Goal: Information Seeking & Learning: Learn about a topic

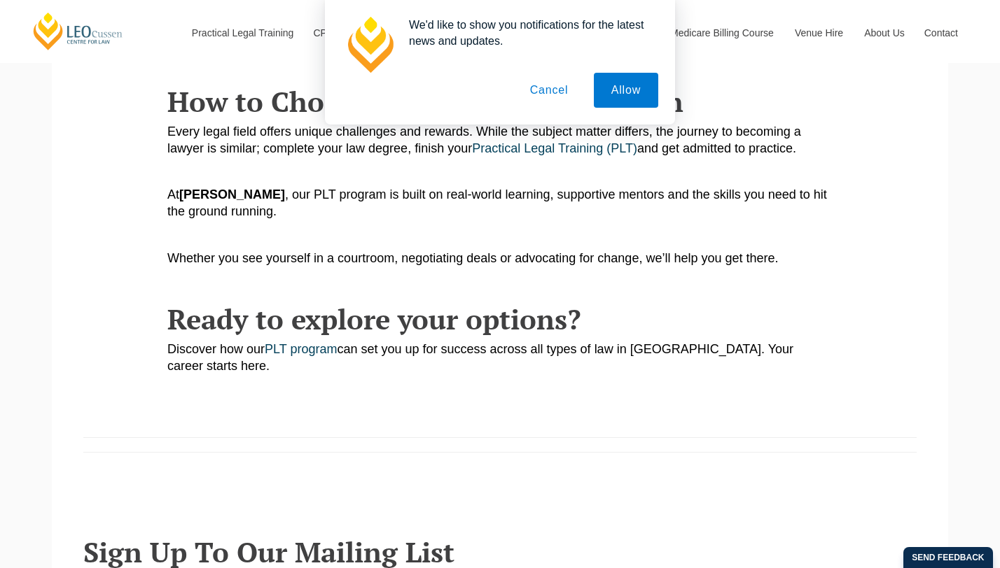
scroll to position [2225, 0]
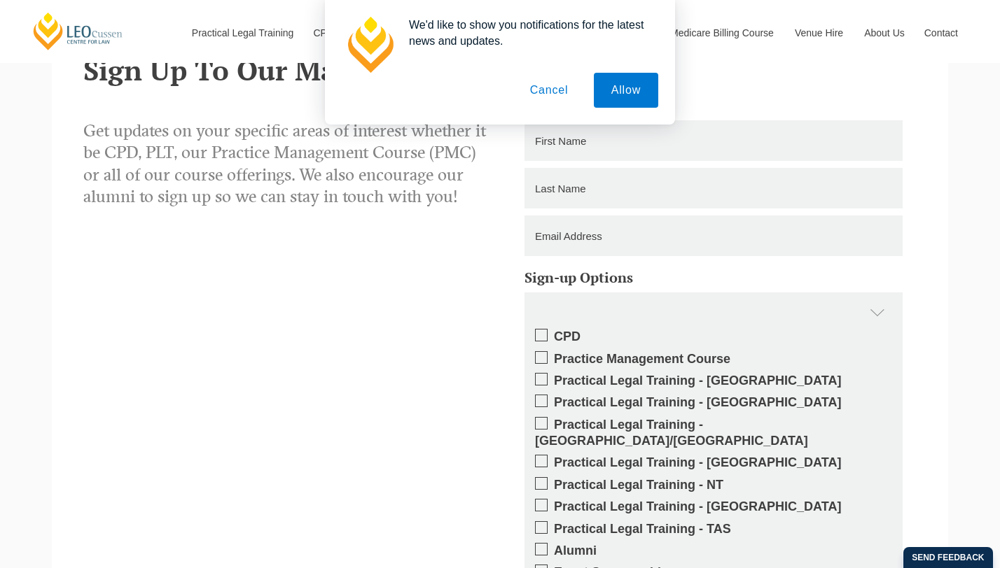
click at [542, 84] on button "Cancel" at bounding box center [549, 90] width 74 height 35
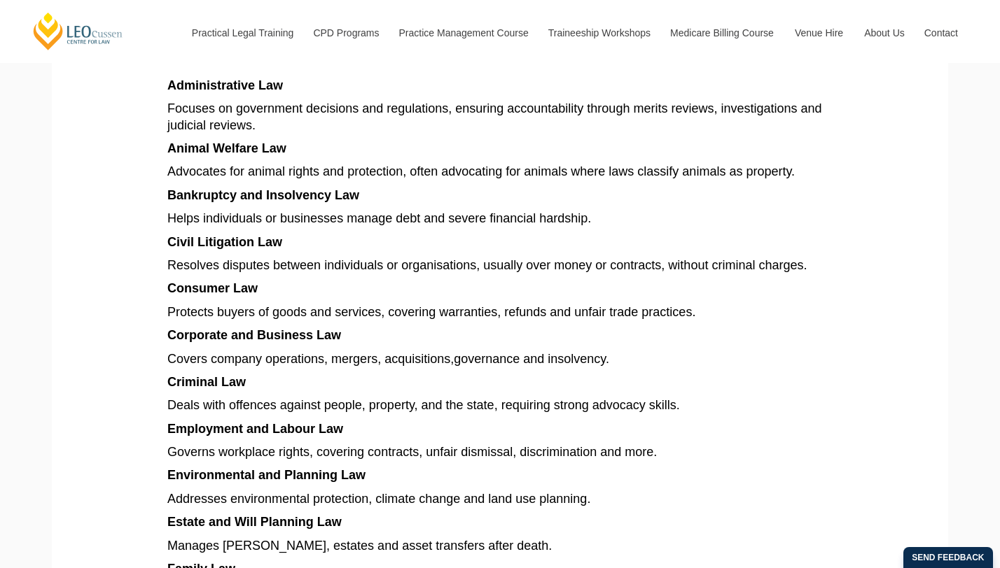
scroll to position [773, 0]
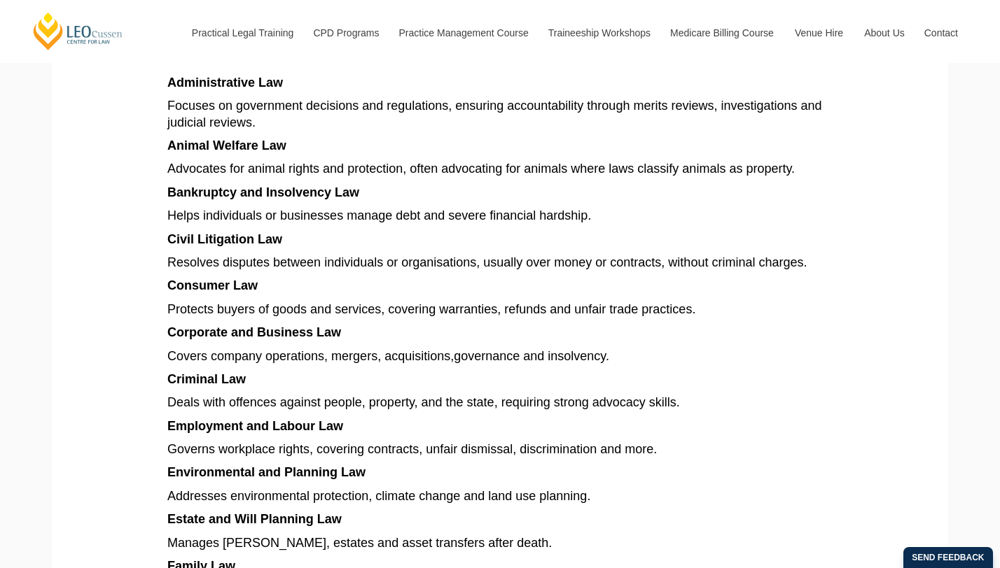
click at [257, 139] on span "Animal Welfare Law" at bounding box center [226, 146] width 119 height 14
click at [309, 349] on span "Covers company operations, mergers, acquisitions" at bounding box center [308, 356] width 283 height 14
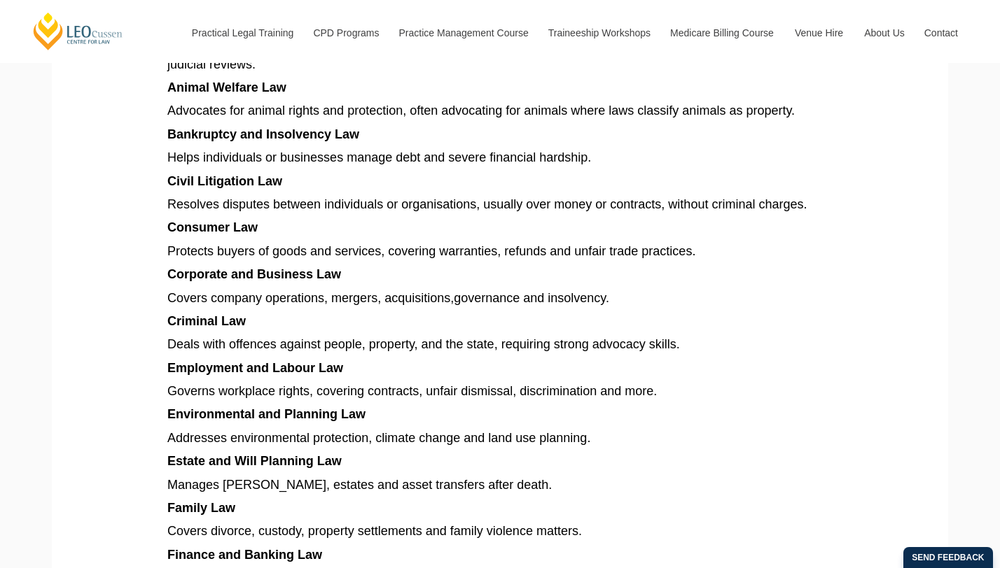
scroll to position [829, 0]
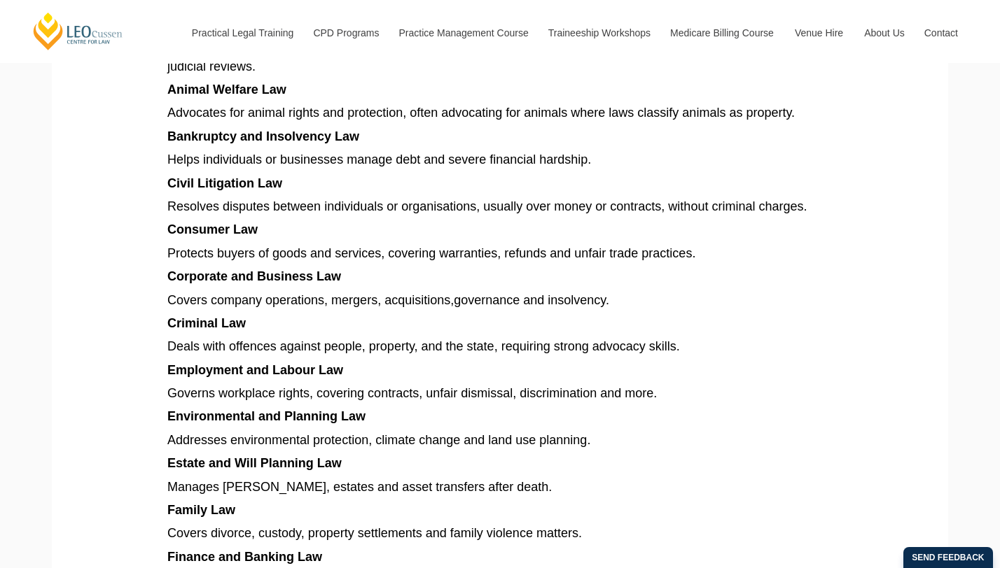
click at [287, 270] on span "Corporate and Business Law" at bounding box center [254, 277] width 174 height 14
click at [260, 270] on span "Corporate and Business Law" at bounding box center [254, 277] width 174 height 14
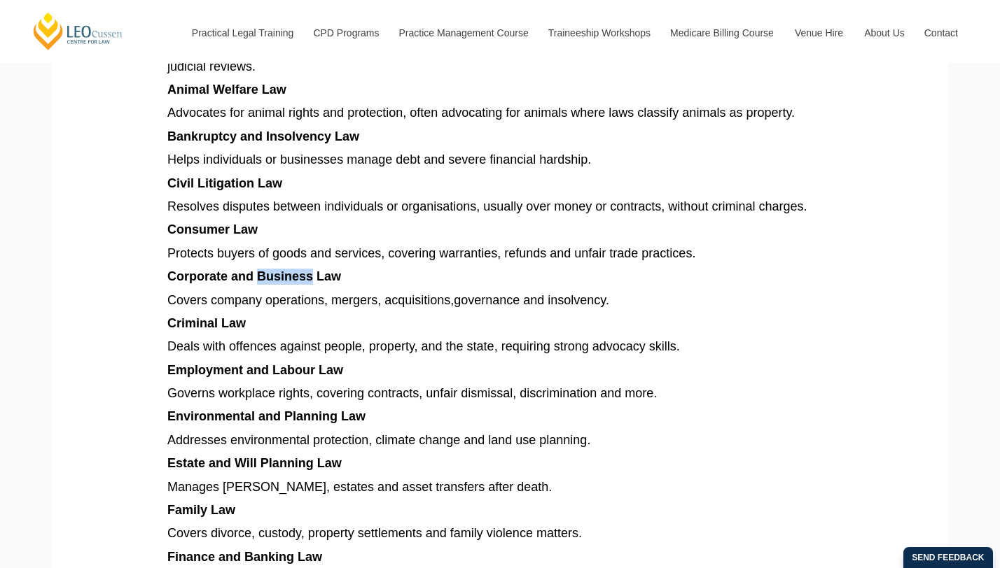
click at [260, 270] on span "Corporate and Business Law" at bounding box center [254, 277] width 174 height 14
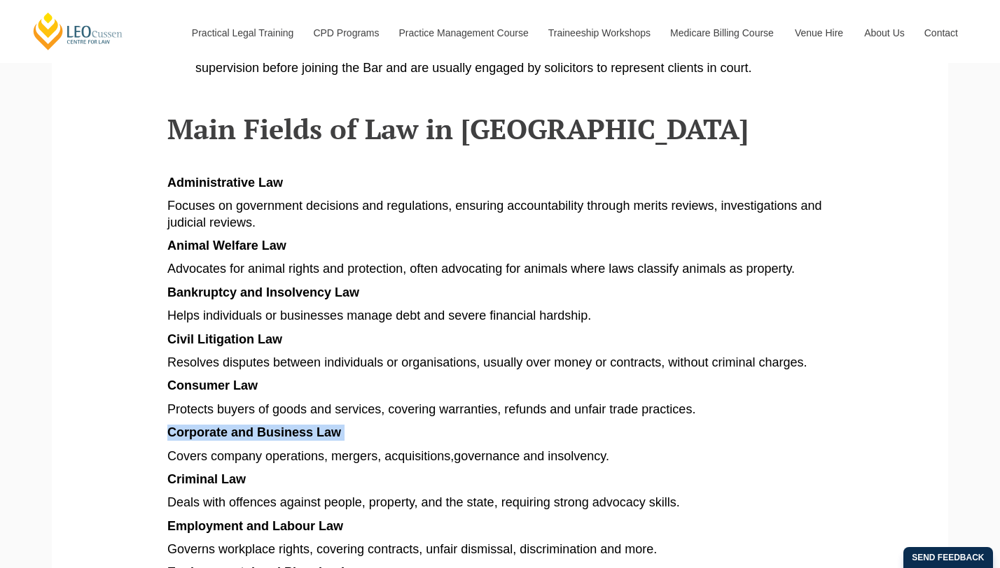
scroll to position [678, 0]
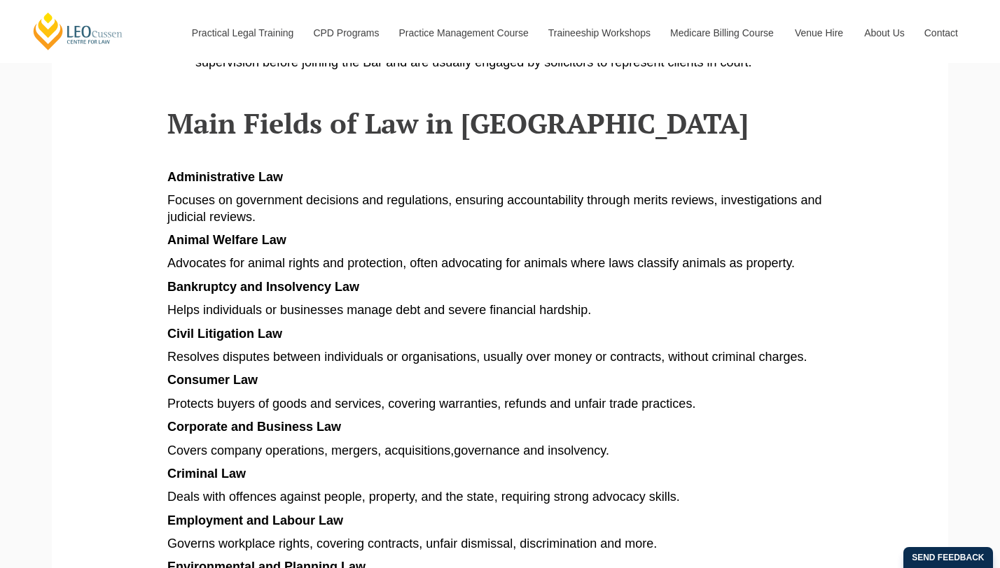
click at [221, 170] on span "Administrative Law" at bounding box center [225, 177] width 116 height 14
click at [225, 193] on span "Focuses on government decisions and regulations, ensuring accountability throug…" at bounding box center [494, 208] width 655 height 30
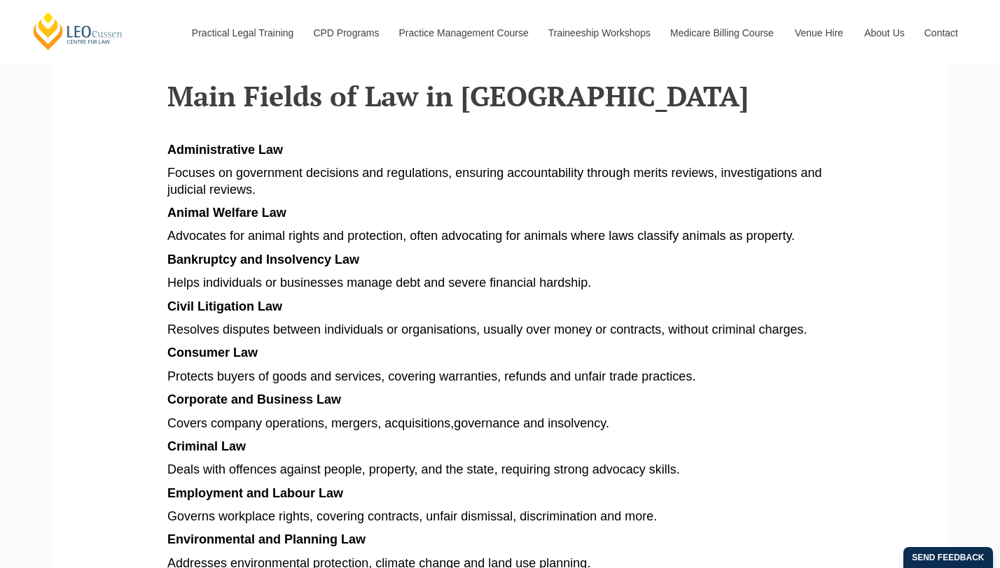
scroll to position [712, 0]
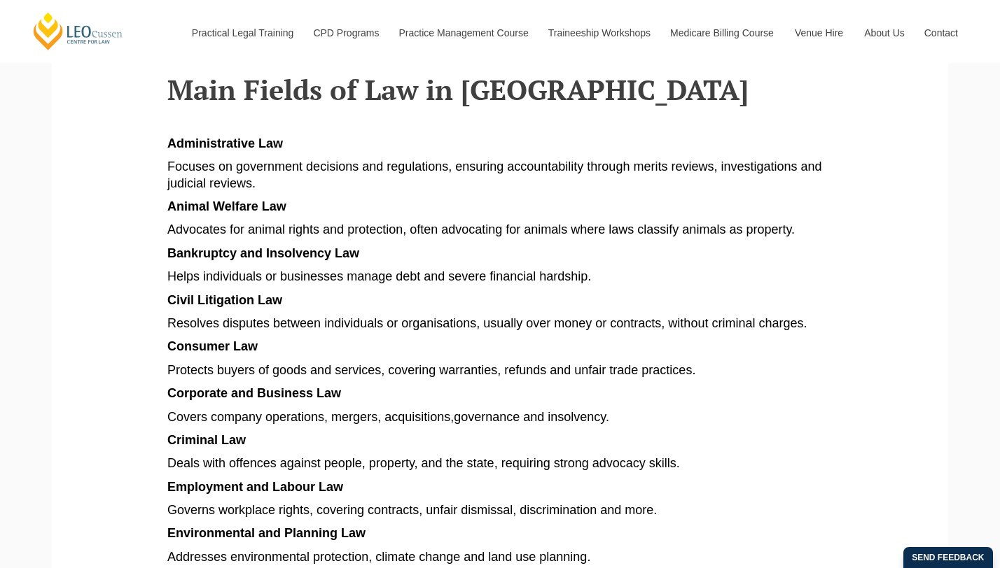
click at [210, 137] on span "Administrative Law" at bounding box center [225, 144] width 116 height 14
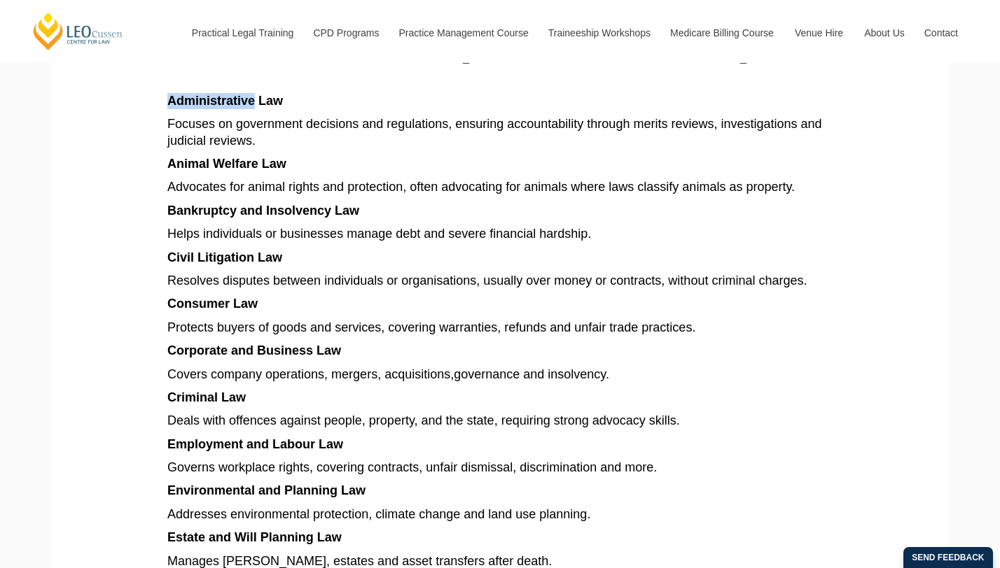
scroll to position [770, 0]
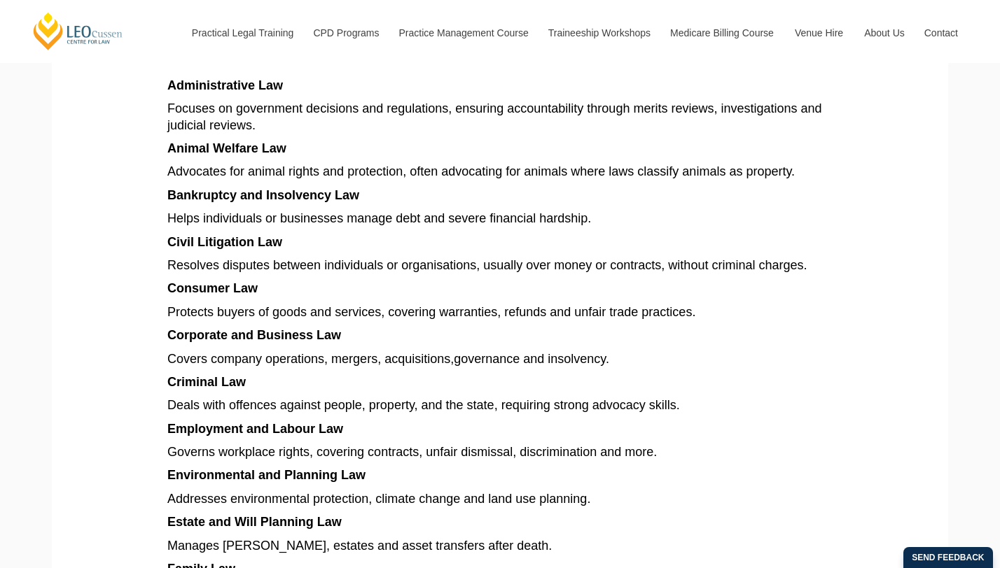
click at [305, 188] on span "Bankruptcy and Insolvency Law" at bounding box center [263, 195] width 192 height 14
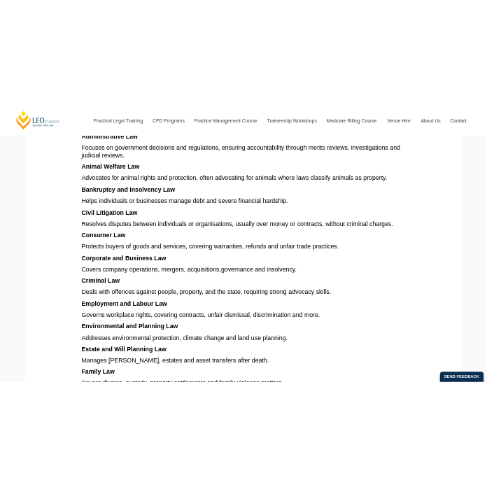
scroll to position [714, 0]
